Goal: Task Accomplishment & Management: Use online tool/utility

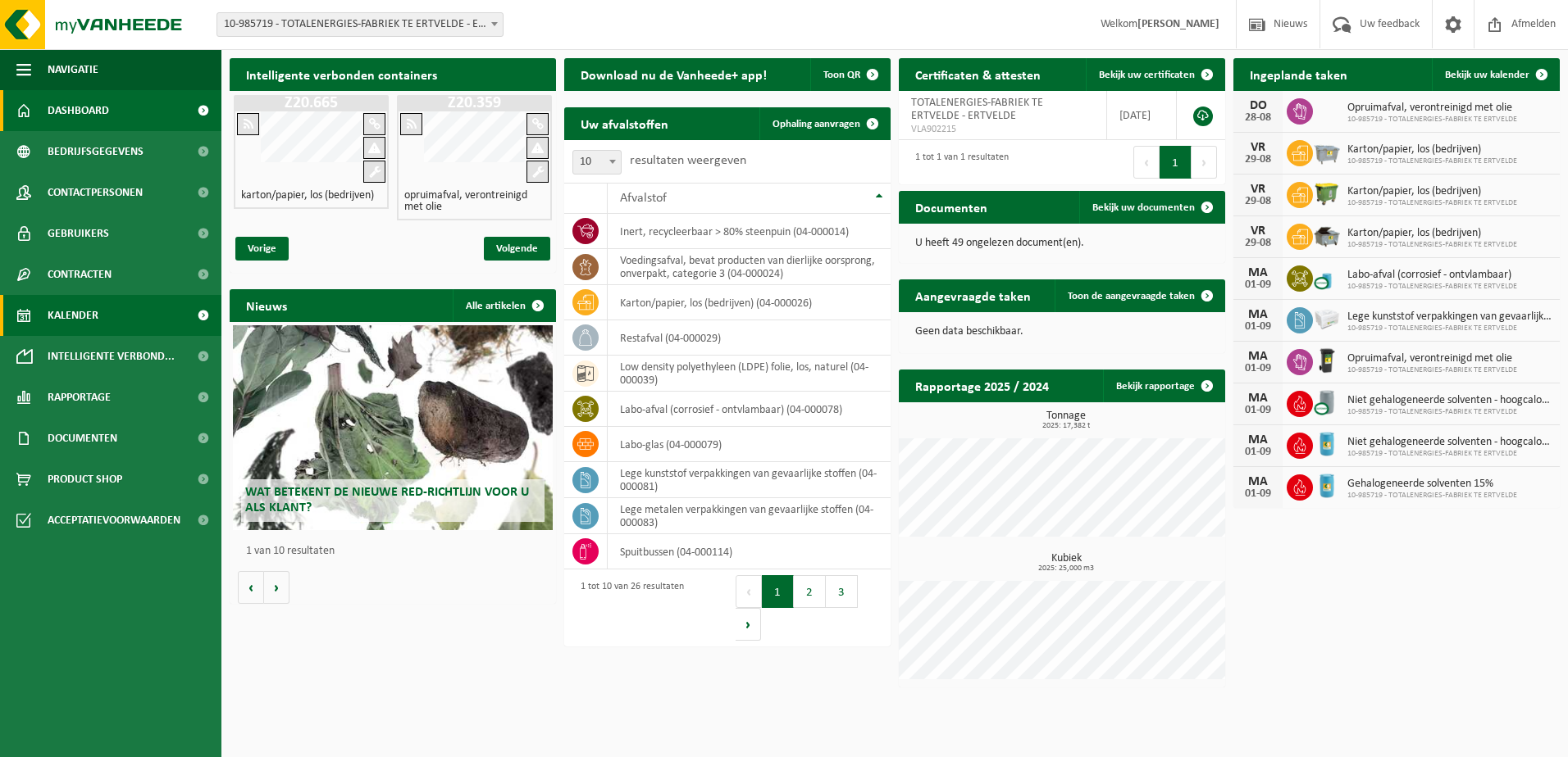
click at [100, 319] on link "Kalender" at bounding box center [111, 316] width 222 height 41
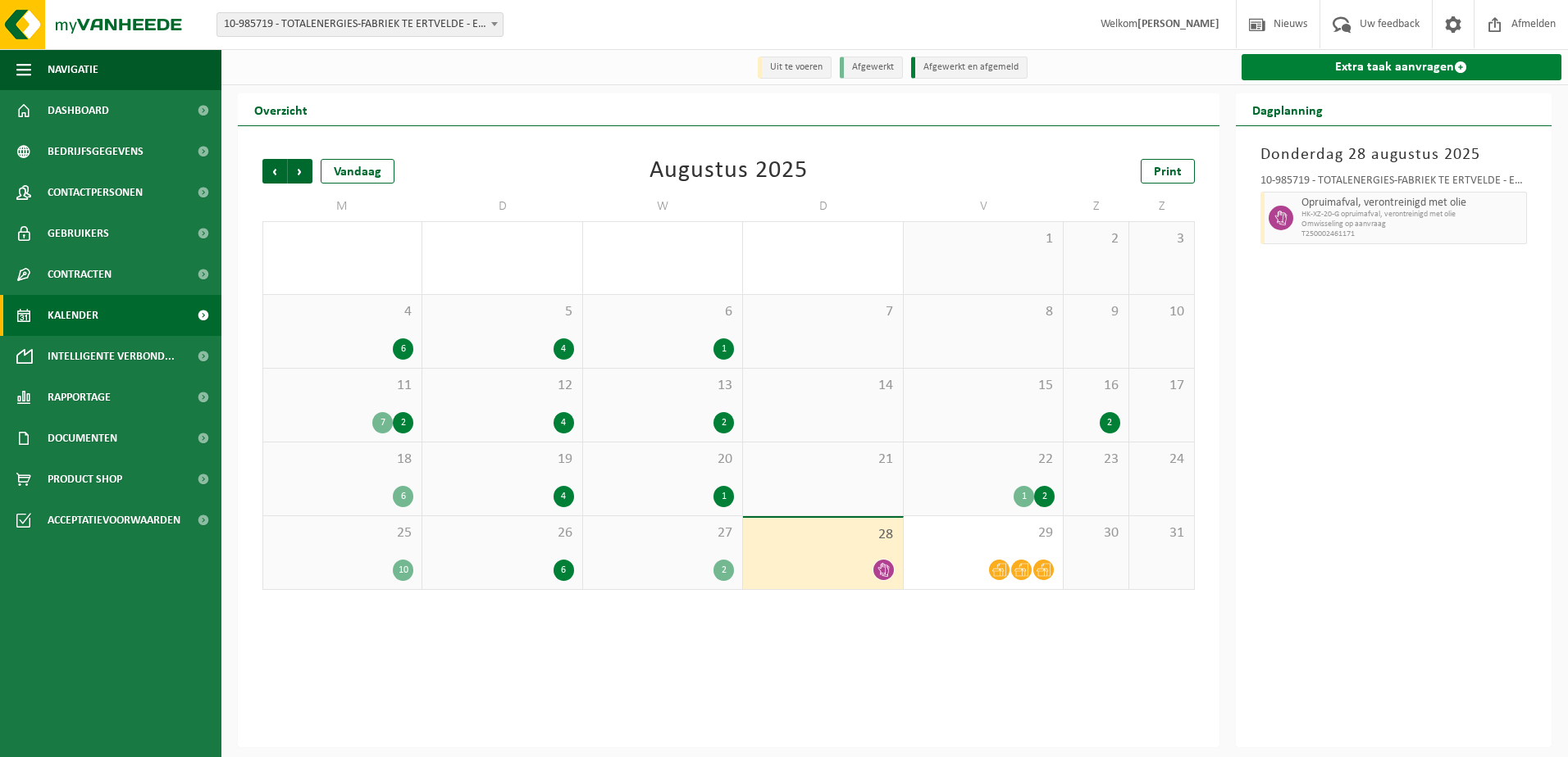
click at [1411, 67] on link "Extra taak aanvragen" at bounding box center [1402, 67] width 321 height 26
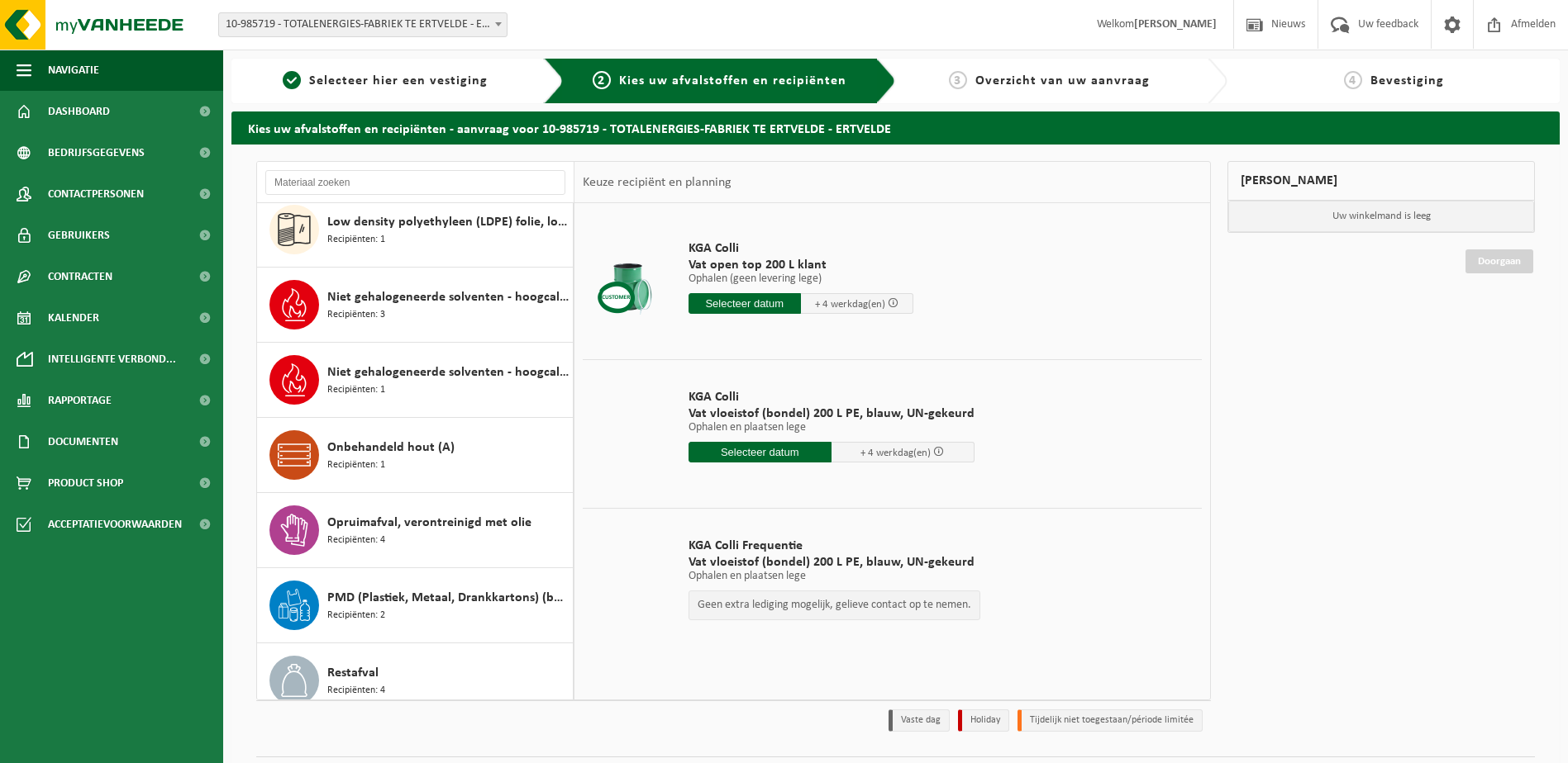
scroll to position [909, 0]
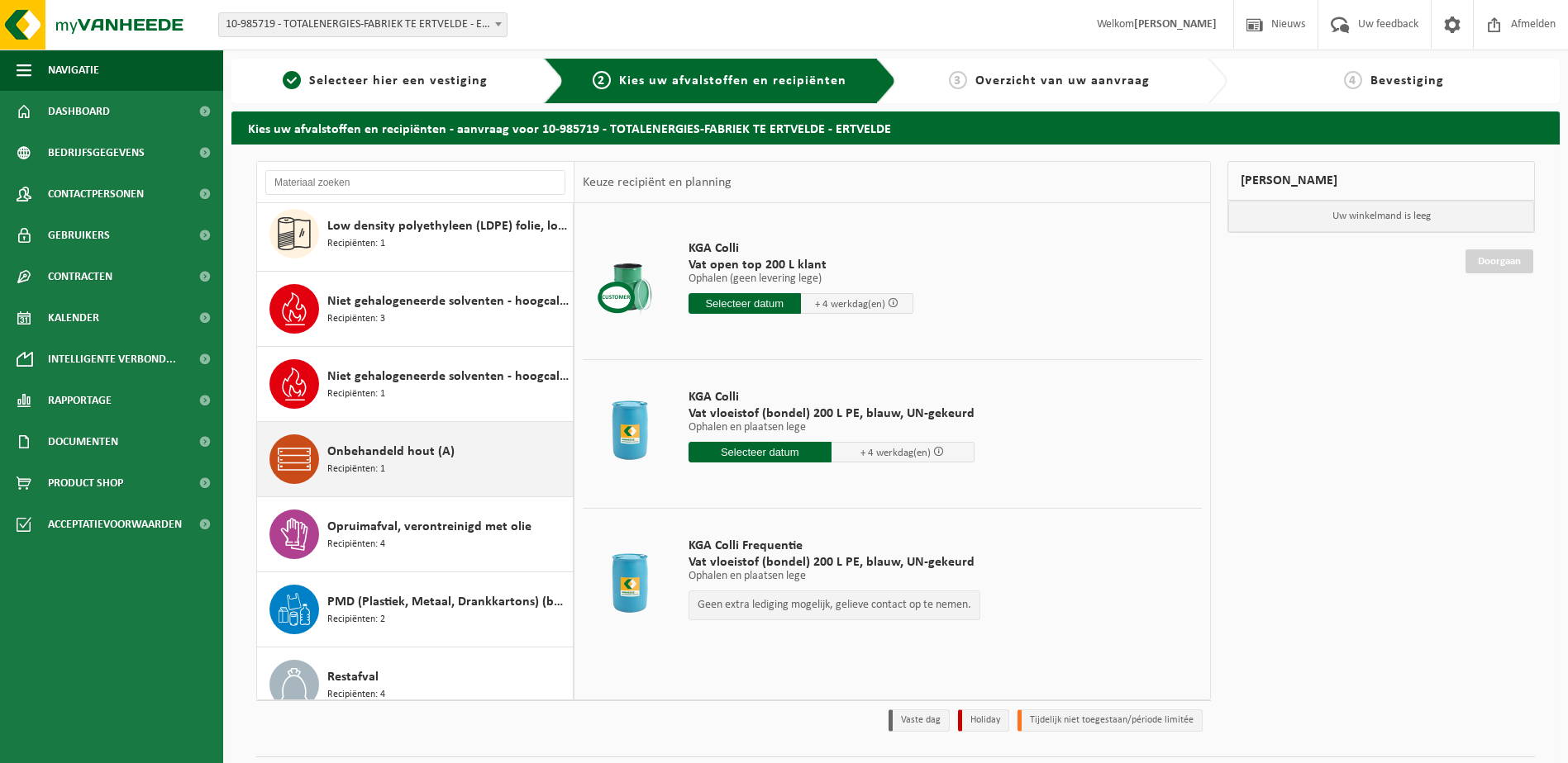
click at [293, 466] on icon at bounding box center [294, 459] width 33 height 33
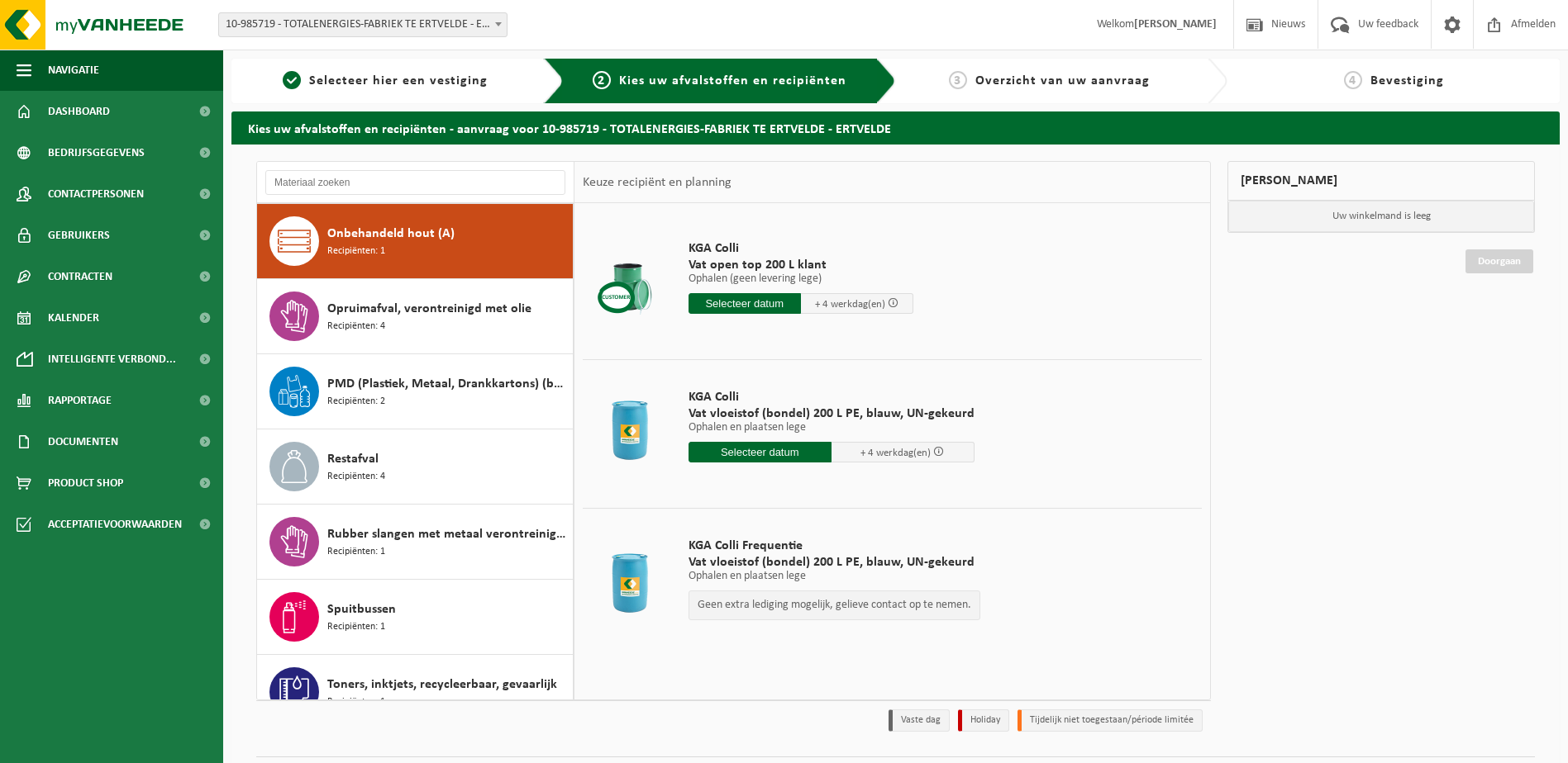
scroll to position [1127, 0]
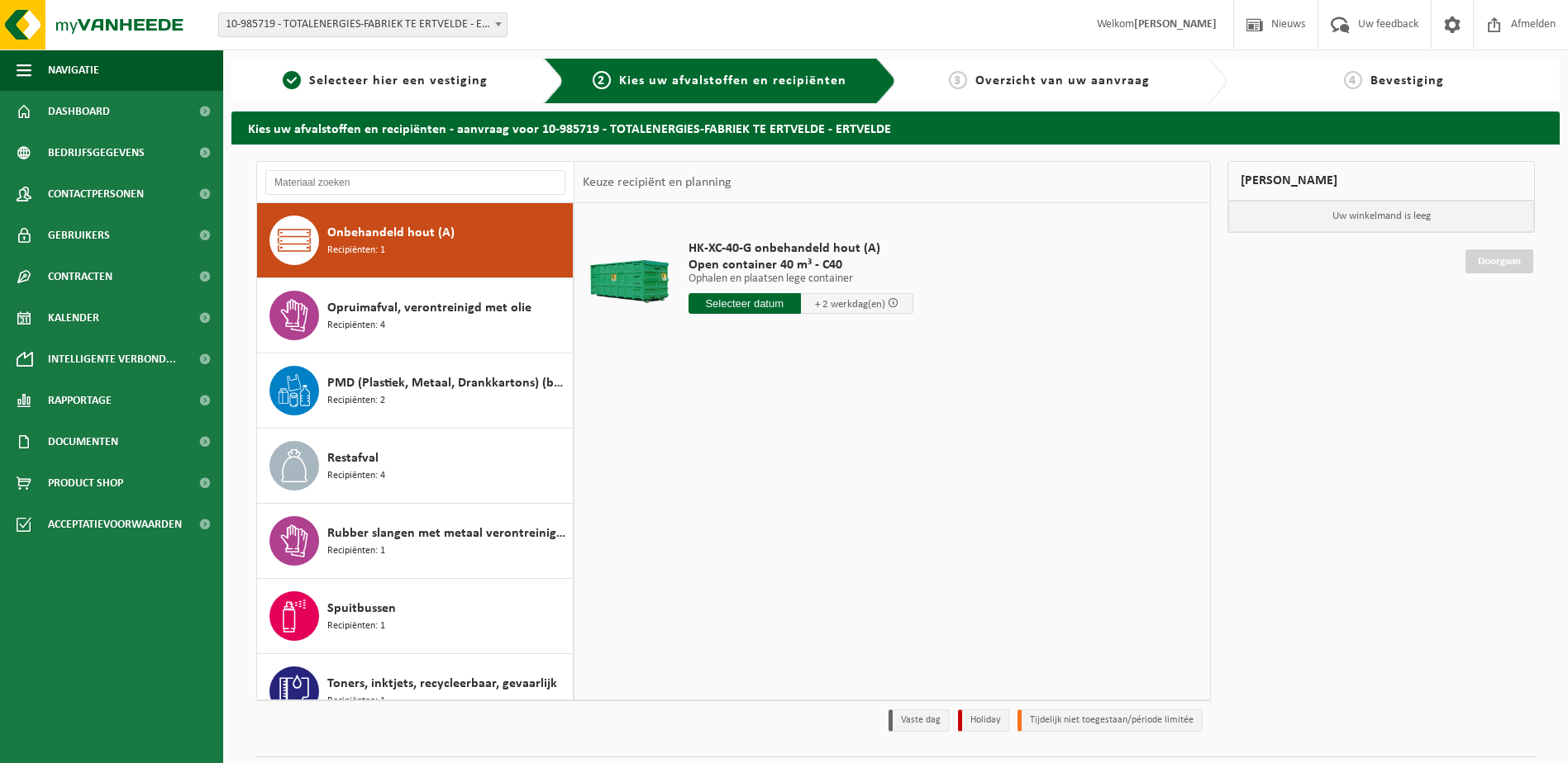
click at [725, 298] on input "text" at bounding box center [745, 303] width 113 height 21
click at [820, 505] on div "29" at bounding box center [819, 502] width 29 height 26
type input "Van 2025-08-29"
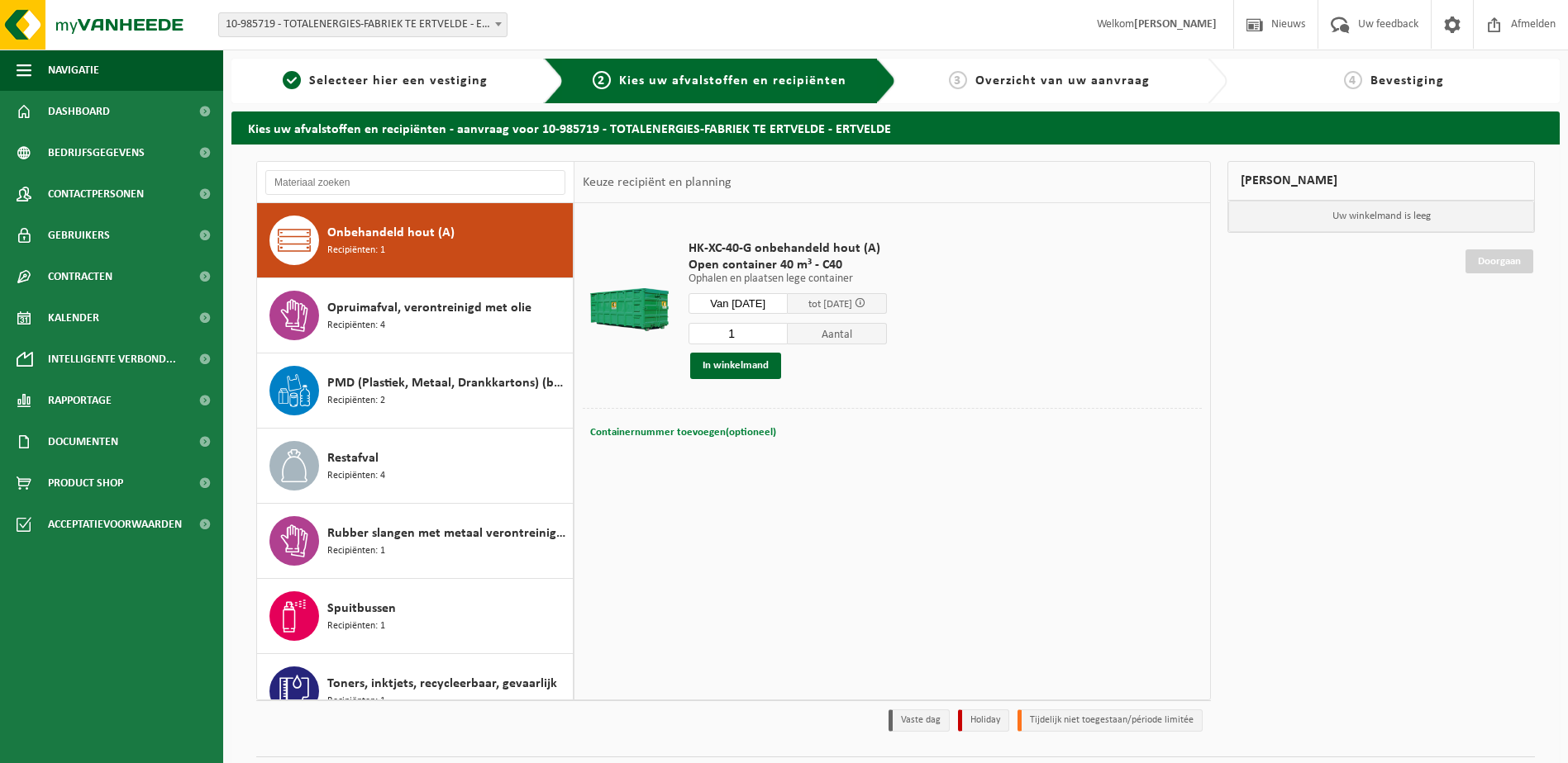
click at [687, 424] on button "Containernummer toevoegen(optioneel) Annuleren" at bounding box center [682, 433] width 189 height 24
drag, startPoint x: 736, startPoint y: 426, endPoint x: 634, endPoint y: 438, distance: 102.7
click at [634, 438] on div "Containernummer toevoegen(optioneel) Annuleren" at bounding box center [892, 433] width 611 height 24
type input "C40"
click at [690, 355] on button "In winkelmand" at bounding box center [735, 365] width 91 height 26
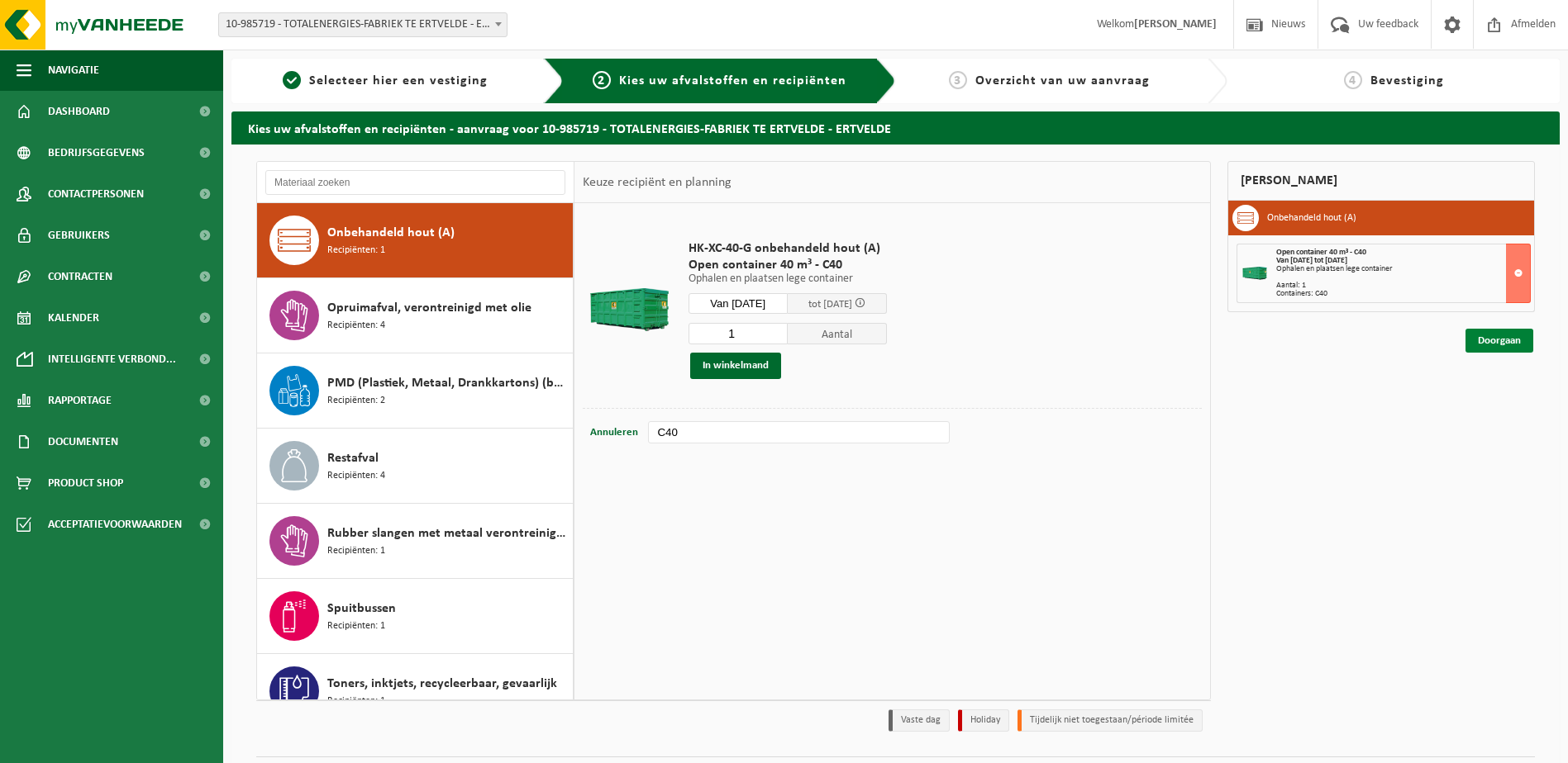
click at [1492, 338] on link "Doorgaan" at bounding box center [1498, 341] width 68 height 24
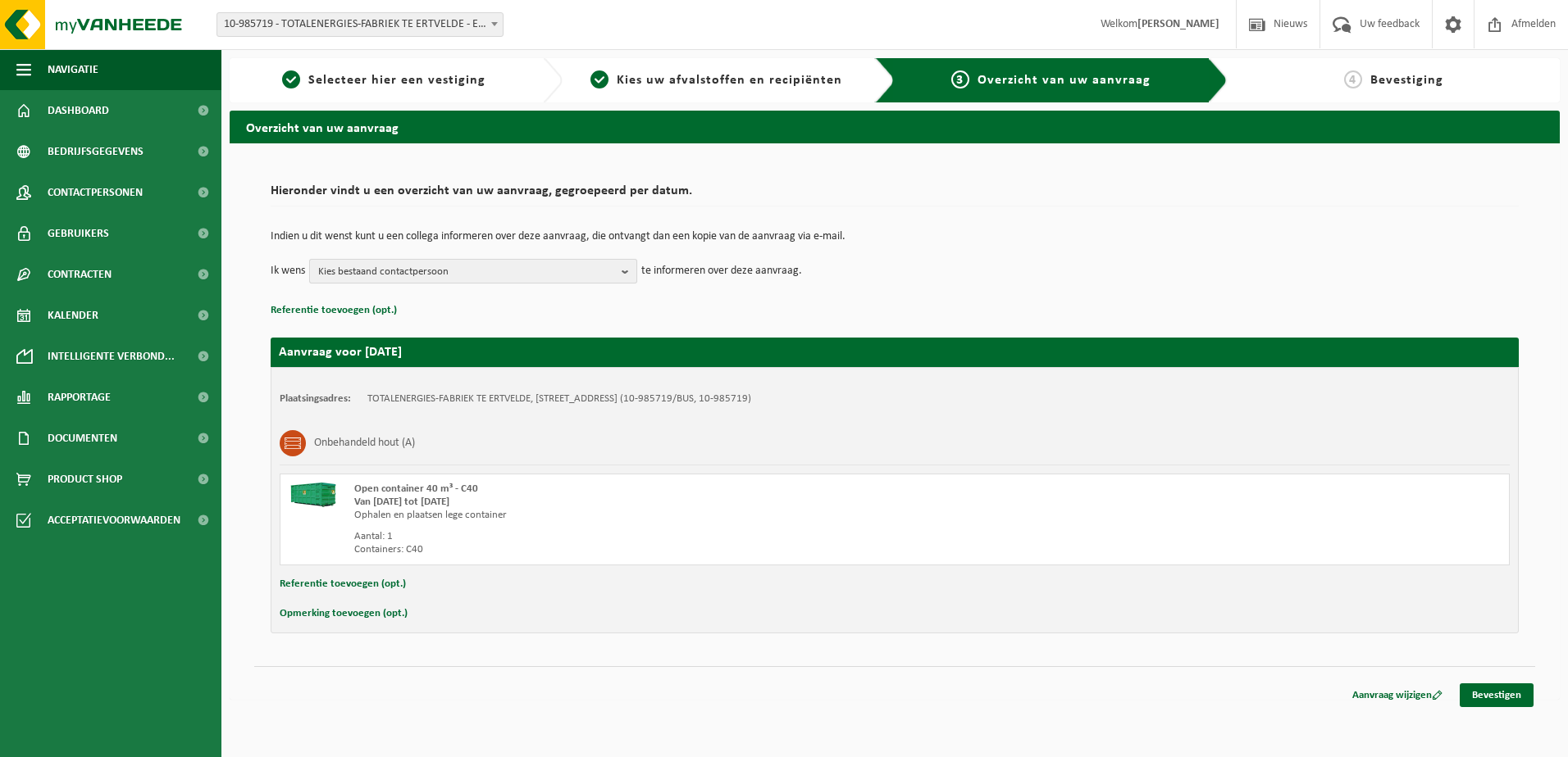
click at [625, 269] on b "button" at bounding box center [628, 271] width 15 height 23
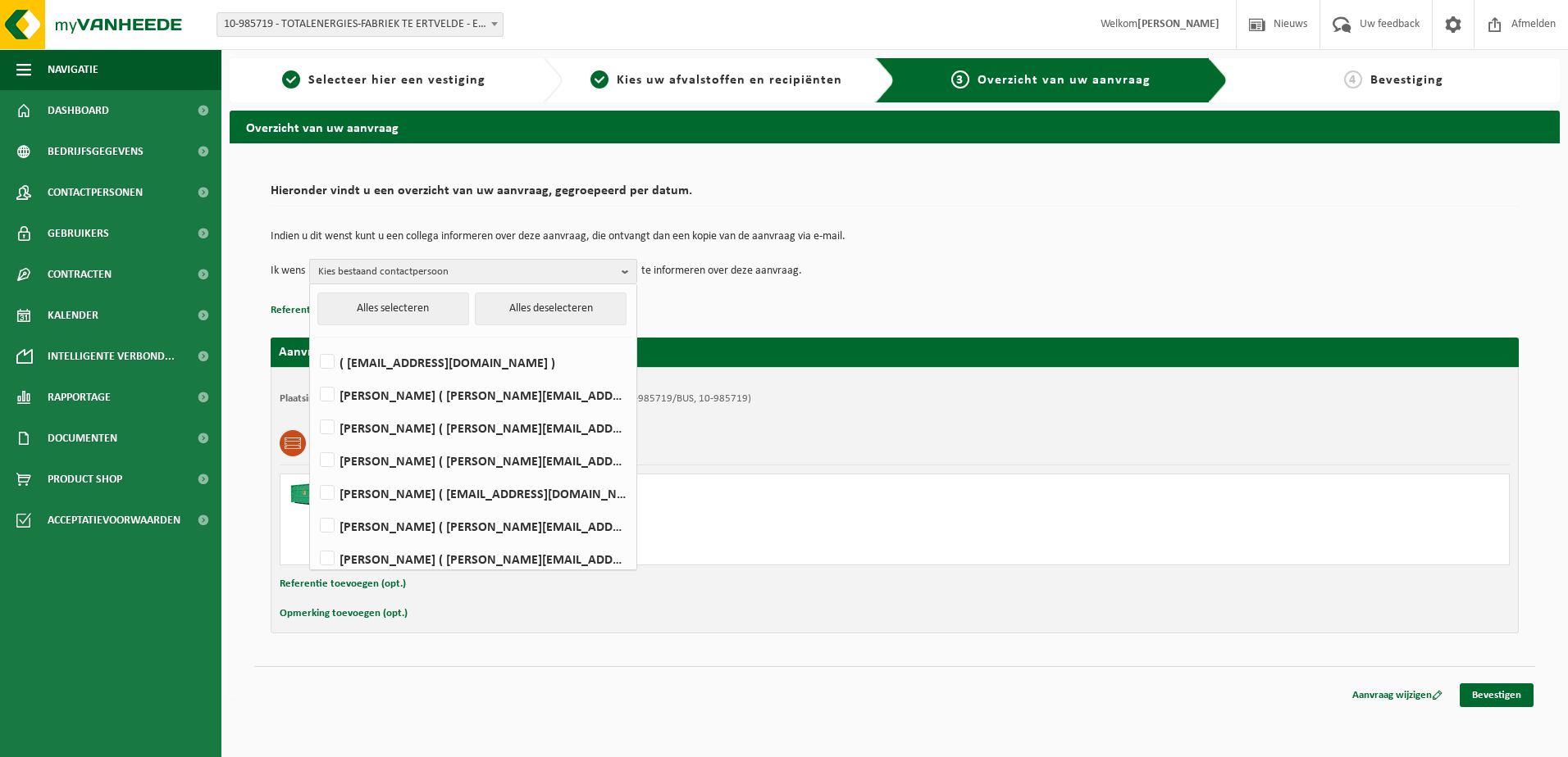
click at [909, 264] on td "Ik wens Kies bestaand contactpersoon Alles selecteren Alles deselecteren ( tota…" at bounding box center [894, 271] width 1248 height 24
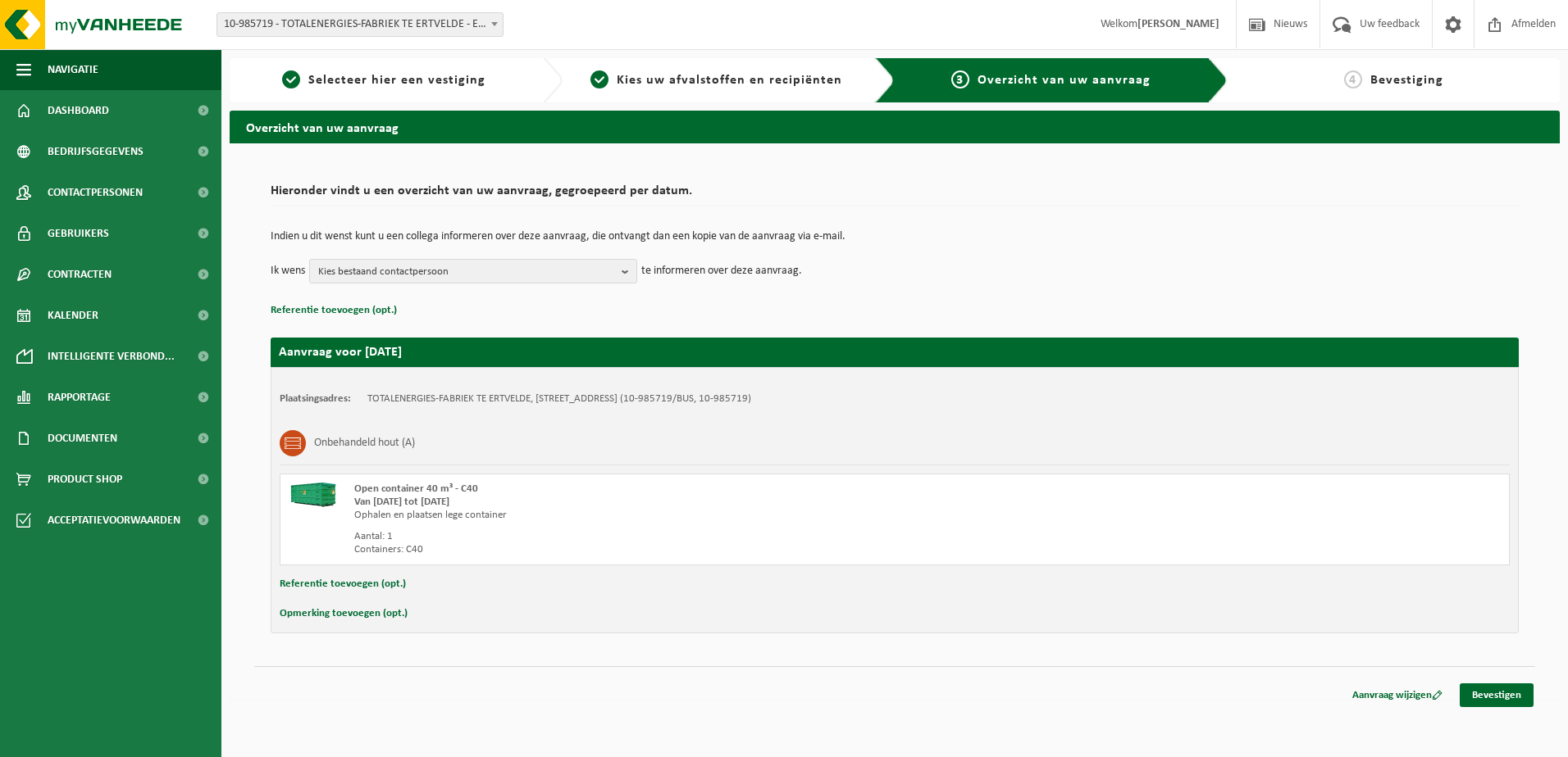
click at [304, 582] on button "Referentie toevoegen (opt.)" at bounding box center [343, 584] width 126 height 21
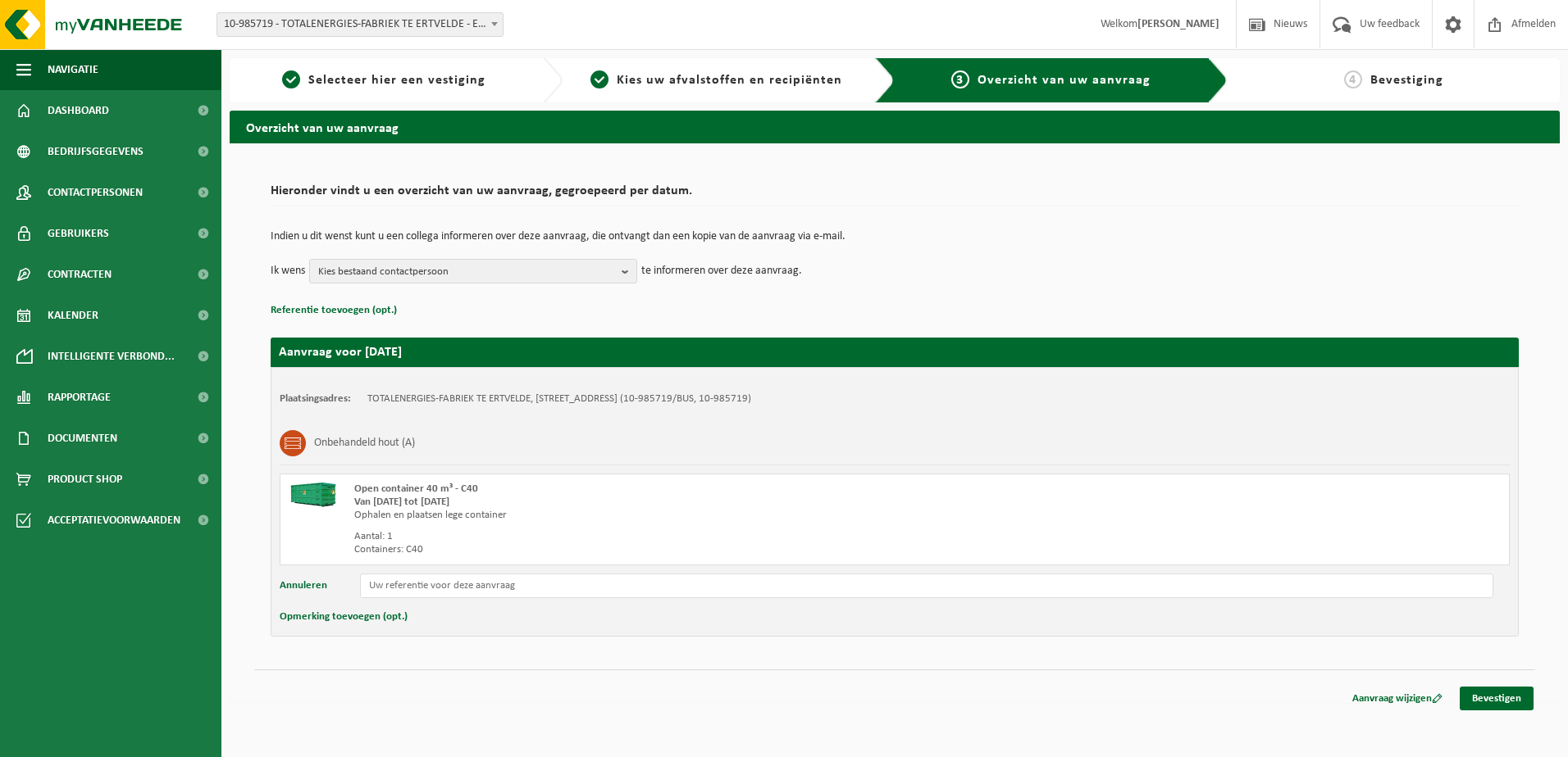
click at [304, 618] on button "Opmerking toevoegen (opt.)" at bounding box center [344, 617] width 128 height 21
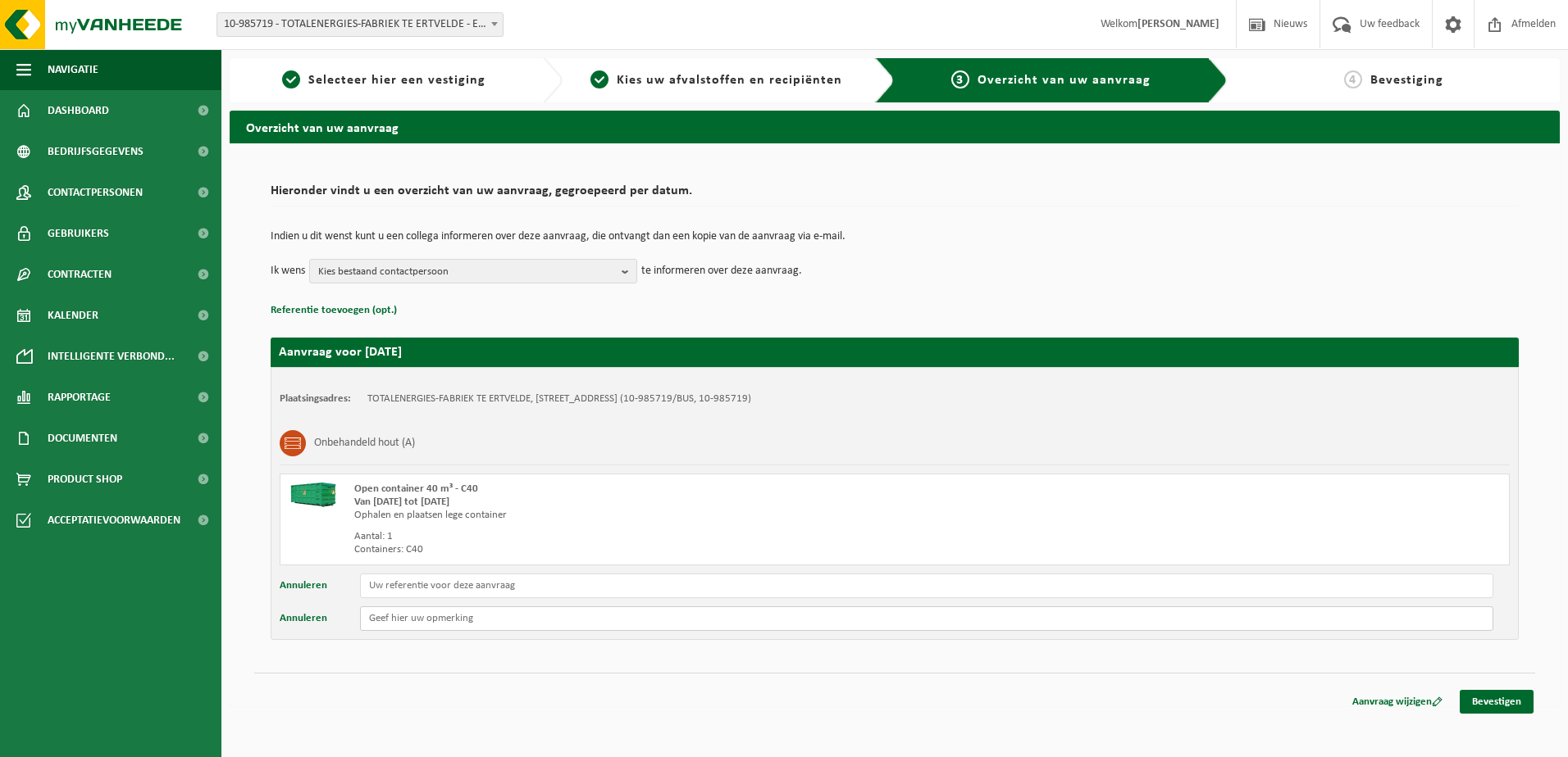
click at [398, 622] on input "text" at bounding box center [926, 618] width 1133 height 24
click at [401, 616] on input "Locatie 219" at bounding box center [926, 618] width 1133 height 24
type input "Locatie on site: 219"
click at [1493, 703] on link "Bevestigen" at bounding box center [1496, 702] width 74 height 23
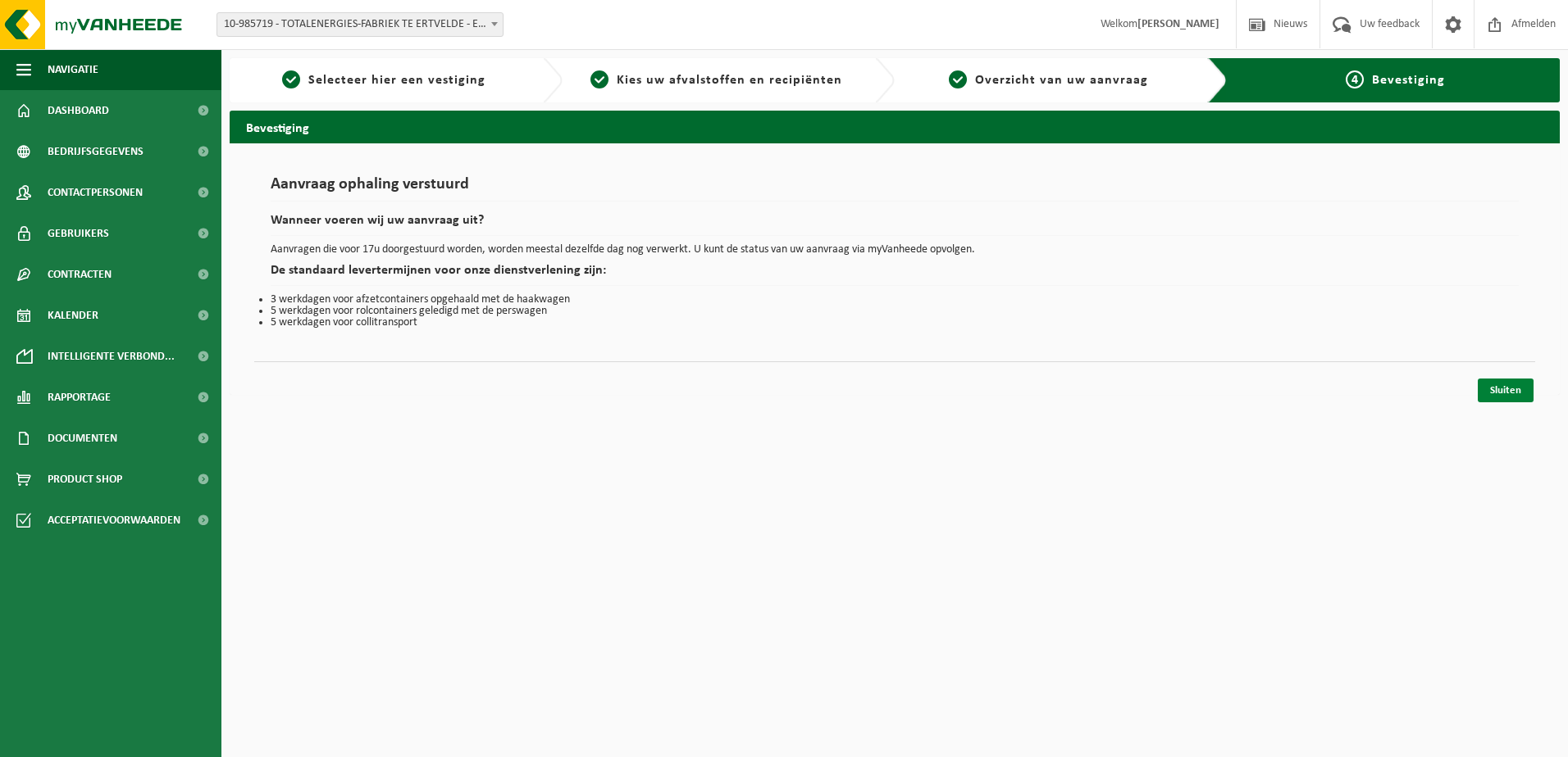
click at [1500, 386] on link "Sluiten" at bounding box center [1505, 391] width 55 height 23
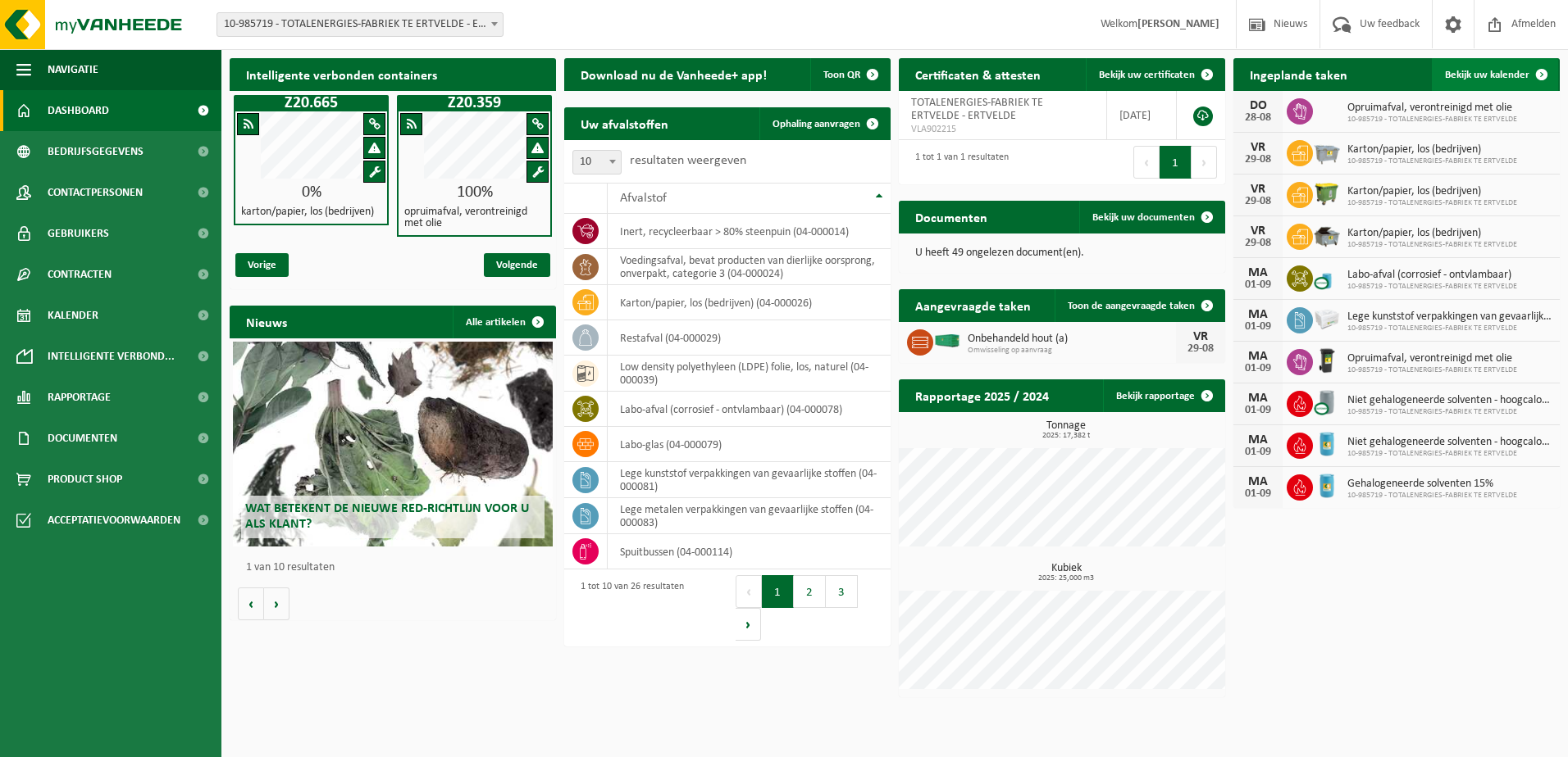
click at [1477, 75] on span "Bekijk uw kalender" at bounding box center [1486, 75] width 85 height 11
